Goal: Task Accomplishment & Management: Manage account settings

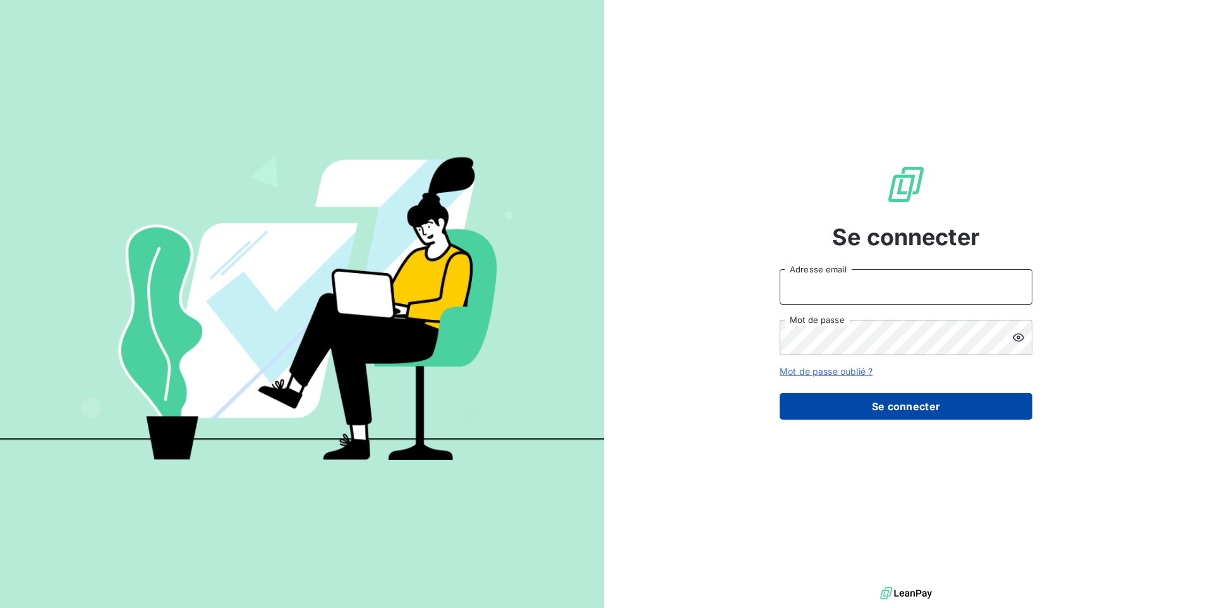
type input "[EMAIL_ADDRESS][DOMAIN_NAME]"
click at [867, 400] on button "Se connecter" at bounding box center [906, 406] width 253 height 27
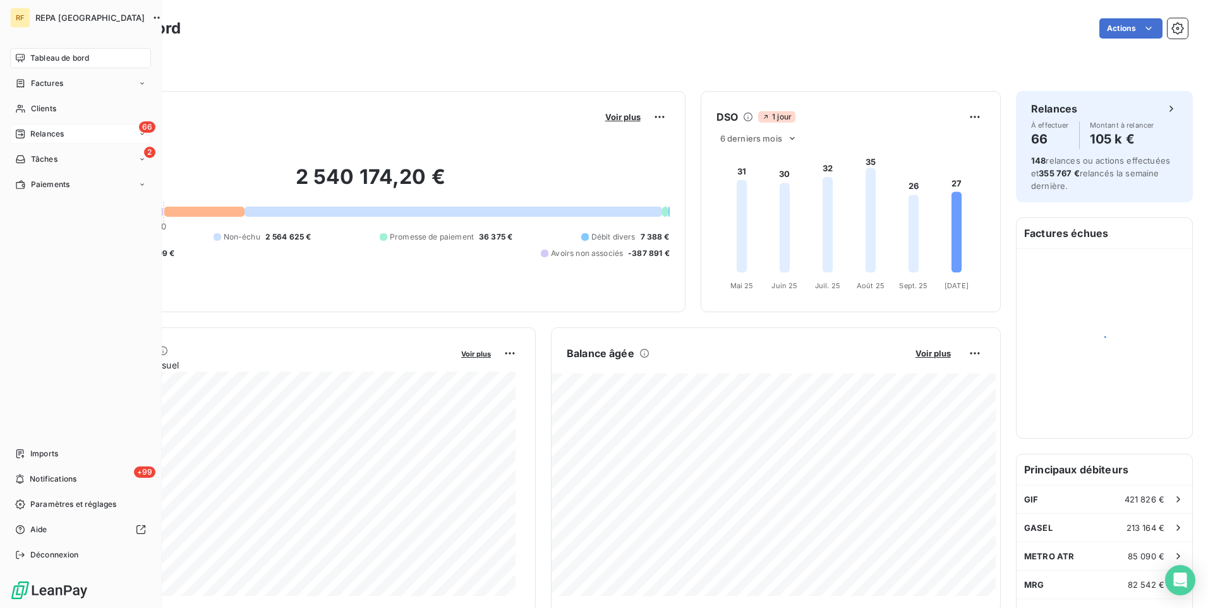
click at [63, 135] on span "Relances" at bounding box center [46, 133] width 33 height 11
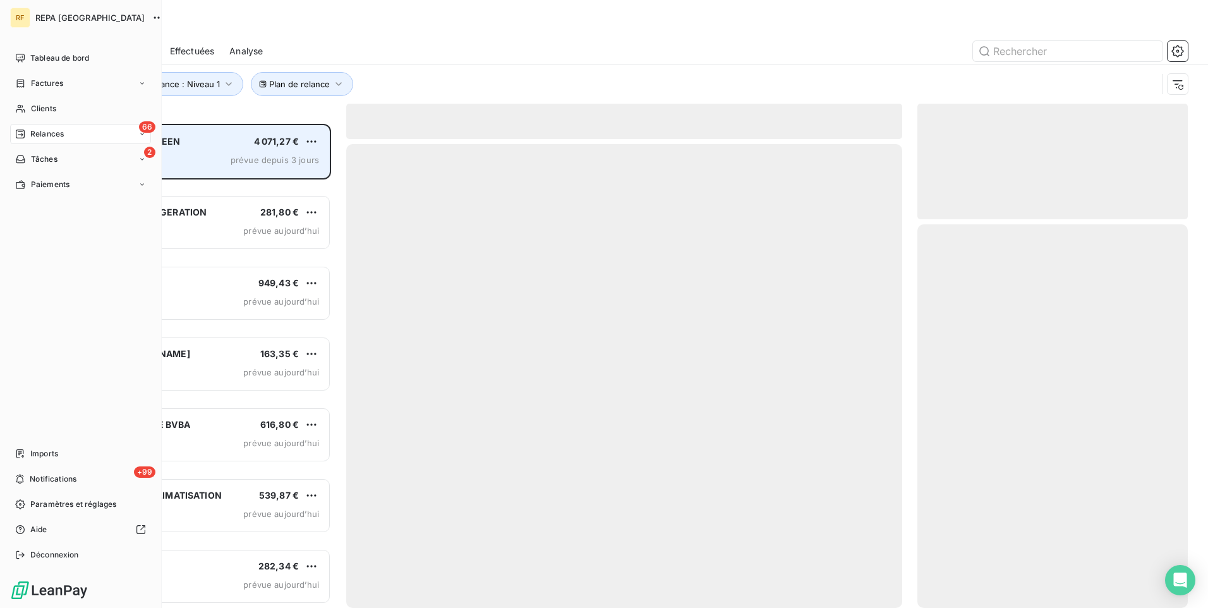
scroll to position [475, 261]
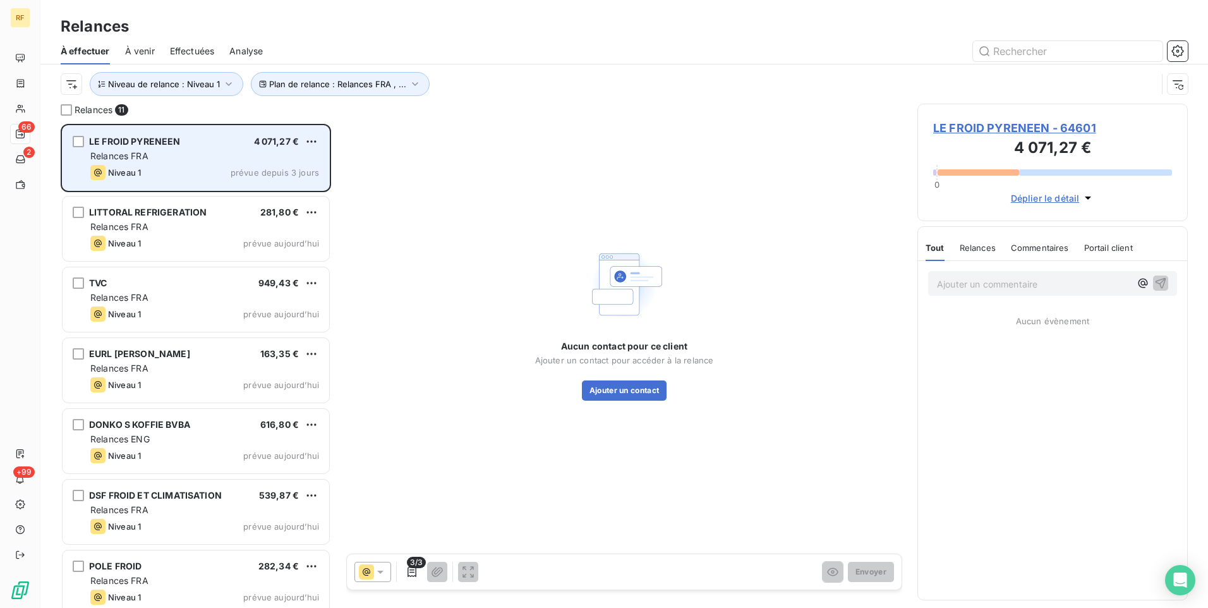
click at [241, 152] on div "RF 66 2 +99 Relances À effectuer À venir Effectuées Analyse Plan de relance : R…" at bounding box center [604, 304] width 1208 height 608
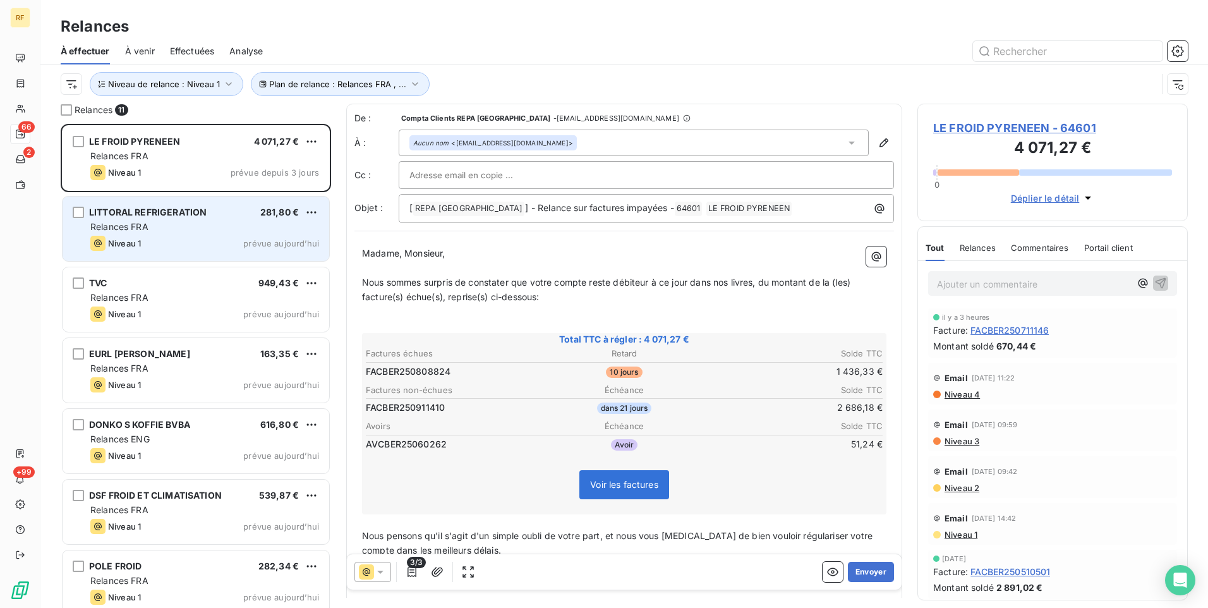
click at [222, 231] on div "Relances FRA" at bounding box center [204, 227] width 229 height 13
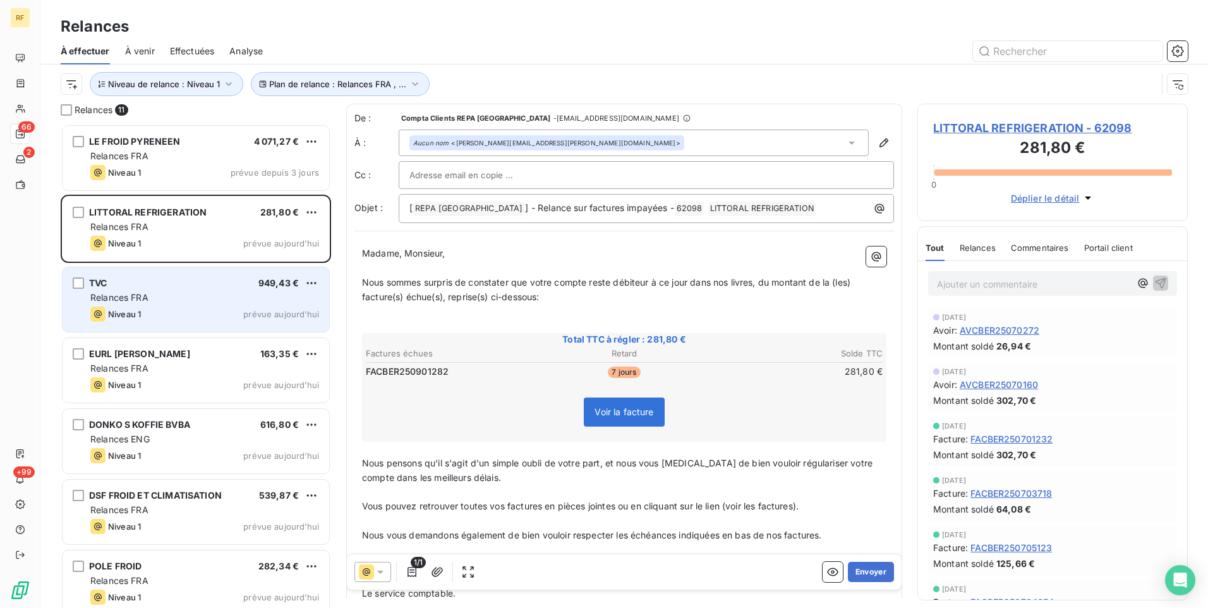
click at [193, 281] on div "TVC 949,43 €" at bounding box center [204, 282] width 229 height 11
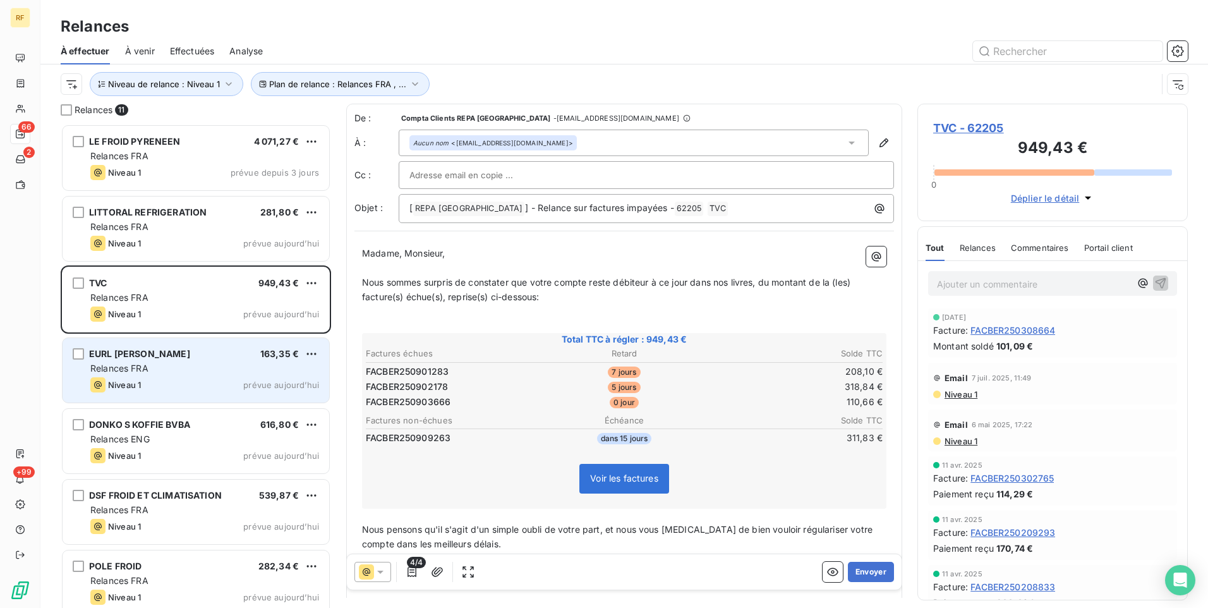
click at [198, 366] on div "Relances FRA" at bounding box center [204, 368] width 229 height 13
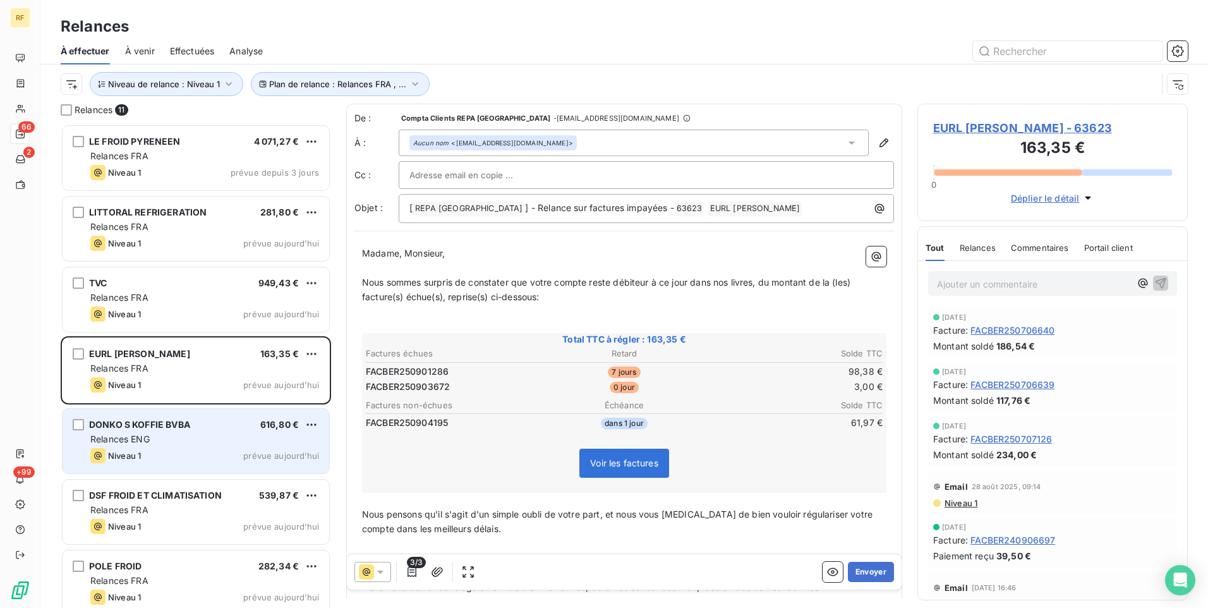
click at [178, 443] on div "Relances ENG" at bounding box center [204, 439] width 229 height 13
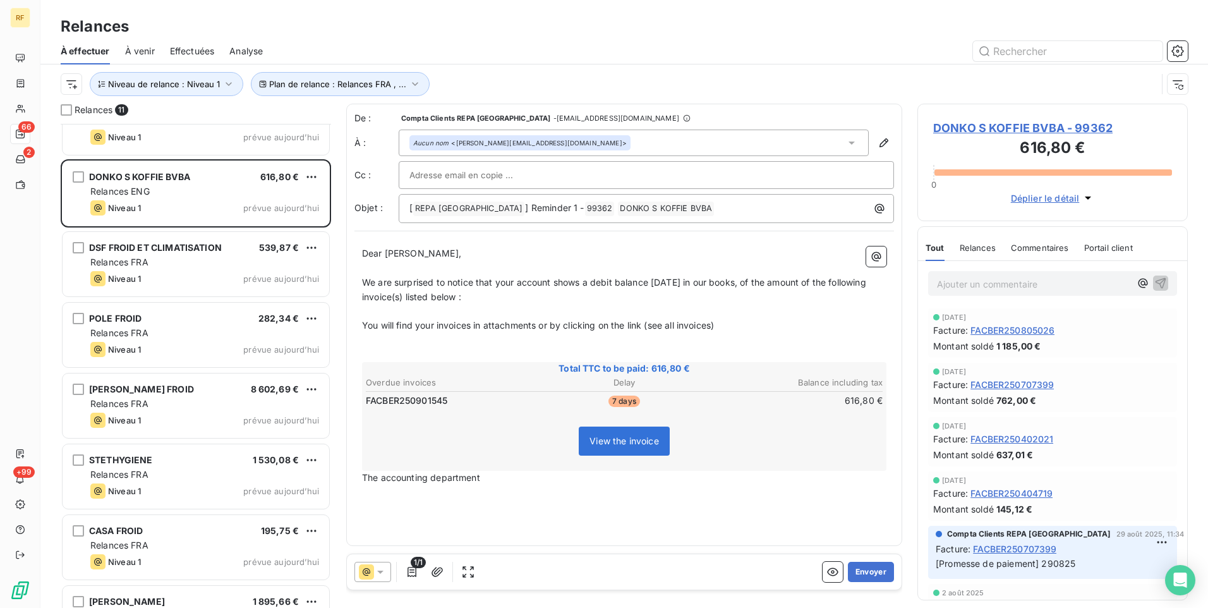
scroll to position [169, 0]
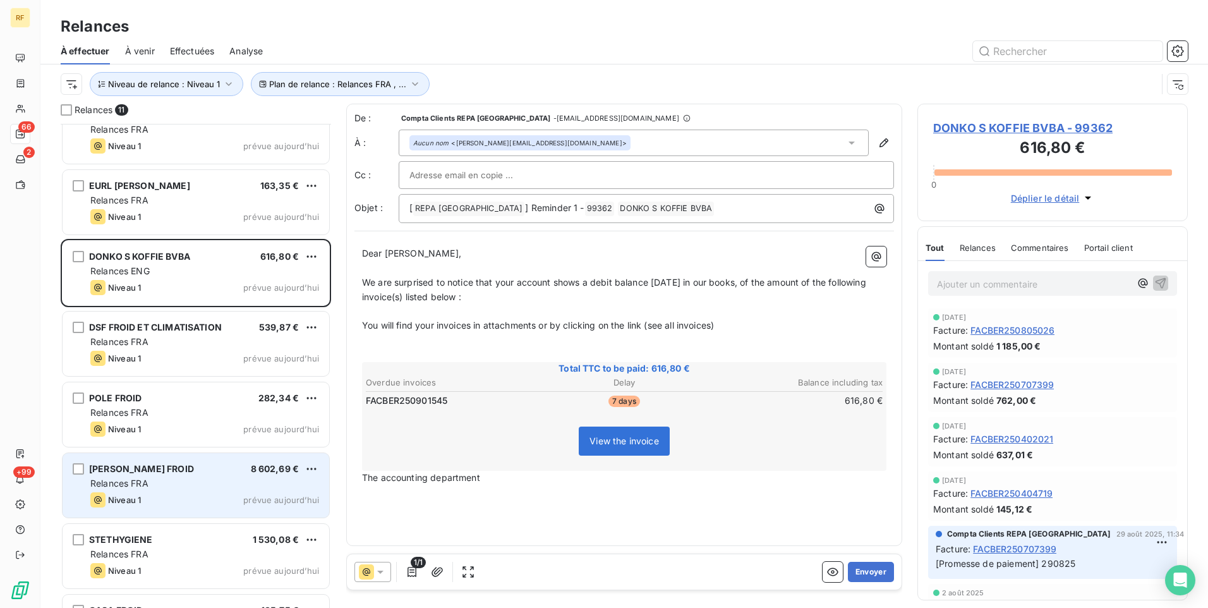
click at [221, 477] on div "Relances FRA" at bounding box center [204, 483] width 229 height 13
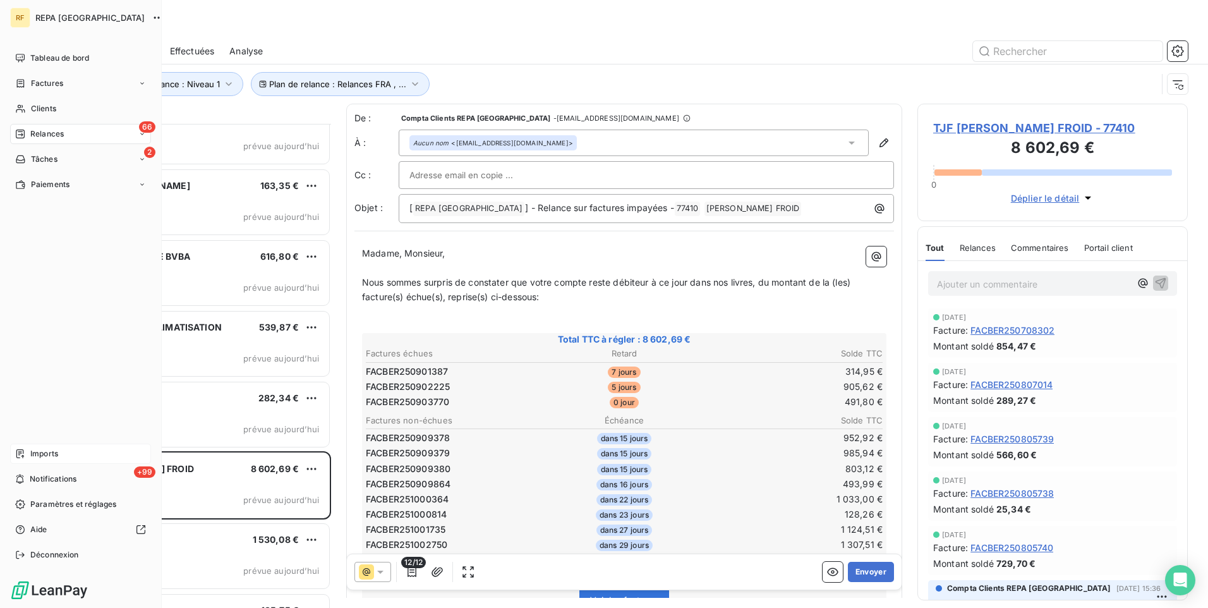
click at [73, 456] on div "Imports" at bounding box center [80, 454] width 141 height 20
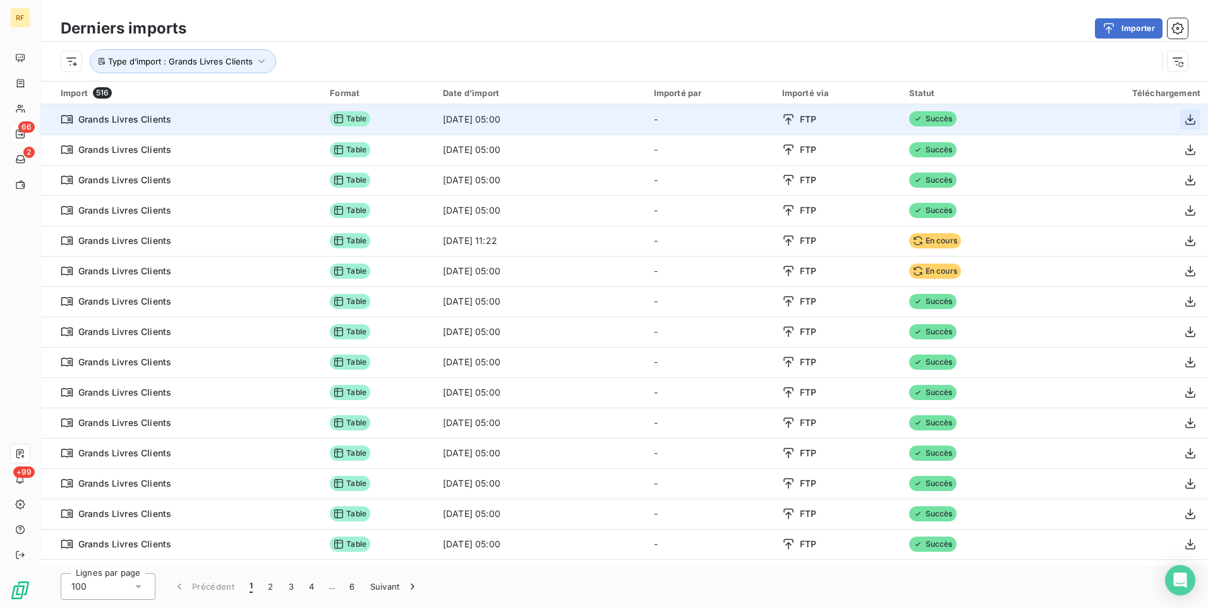
click at [1185, 119] on icon "button" at bounding box center [1190, 119] width 10 height 11
